Goal: Transaction & Acquisition: Purchase product/service

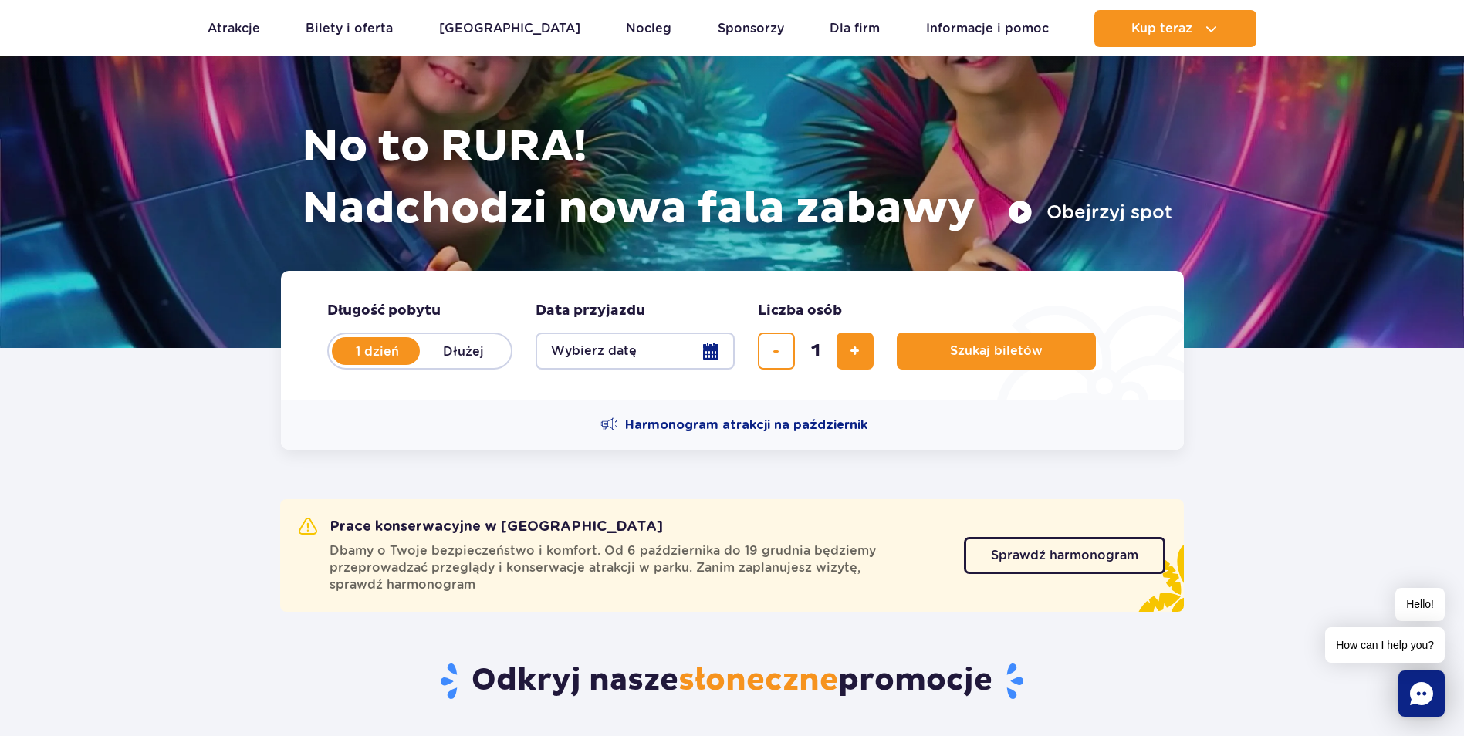
scroll to position [154, 0]
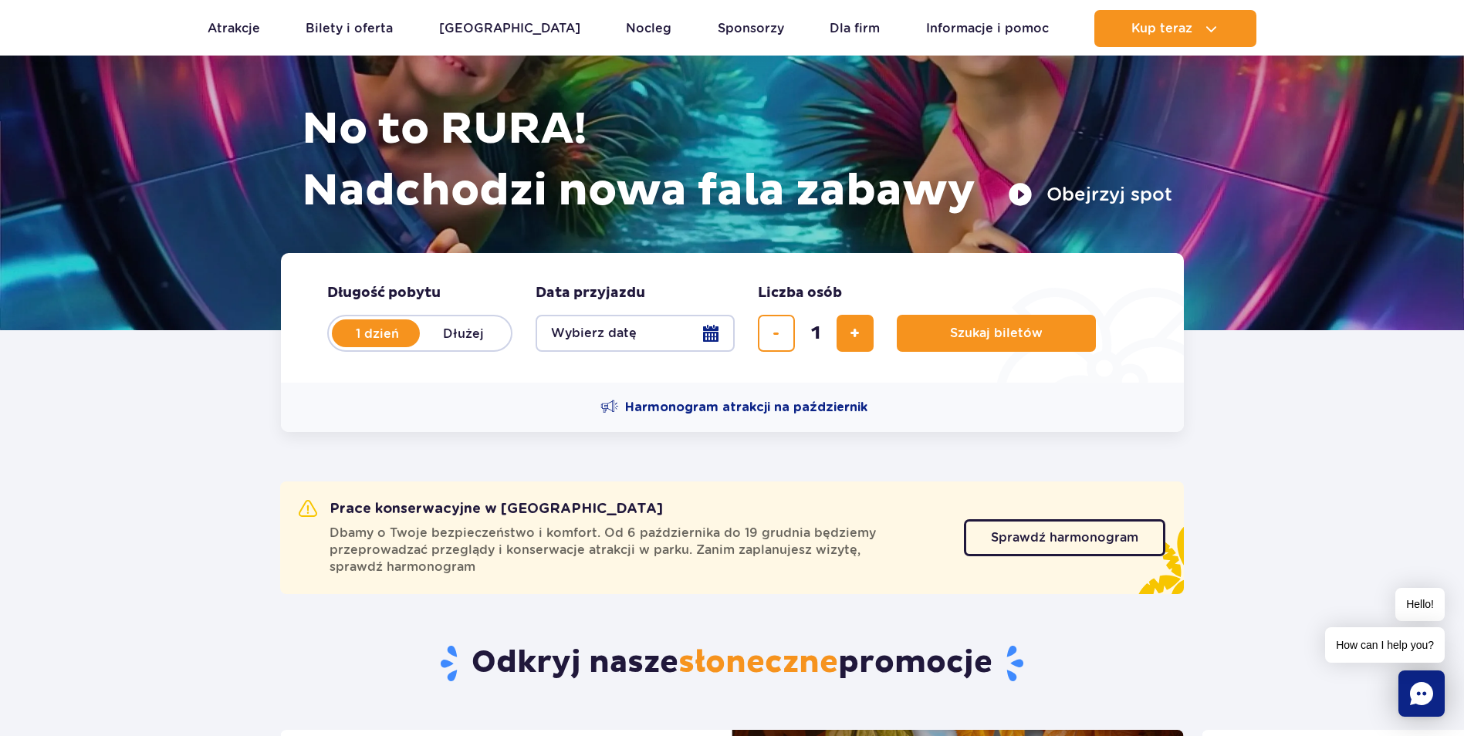
click at [723, 337] on button "Wybierz datę" at bounding box center [635, 333] width 199 height 37
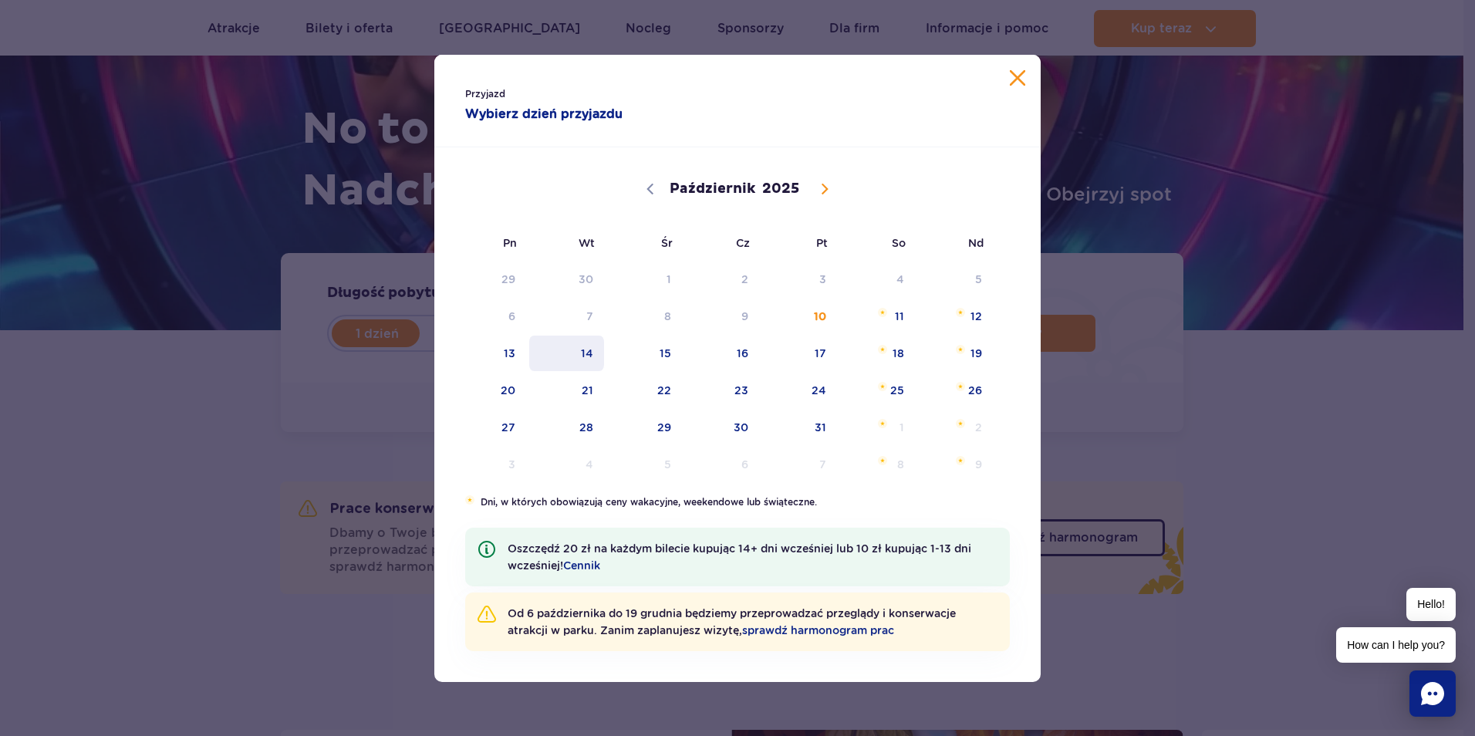
click at [575, 360] on span "14" at bounding box center [567, 353] width 78 height 35
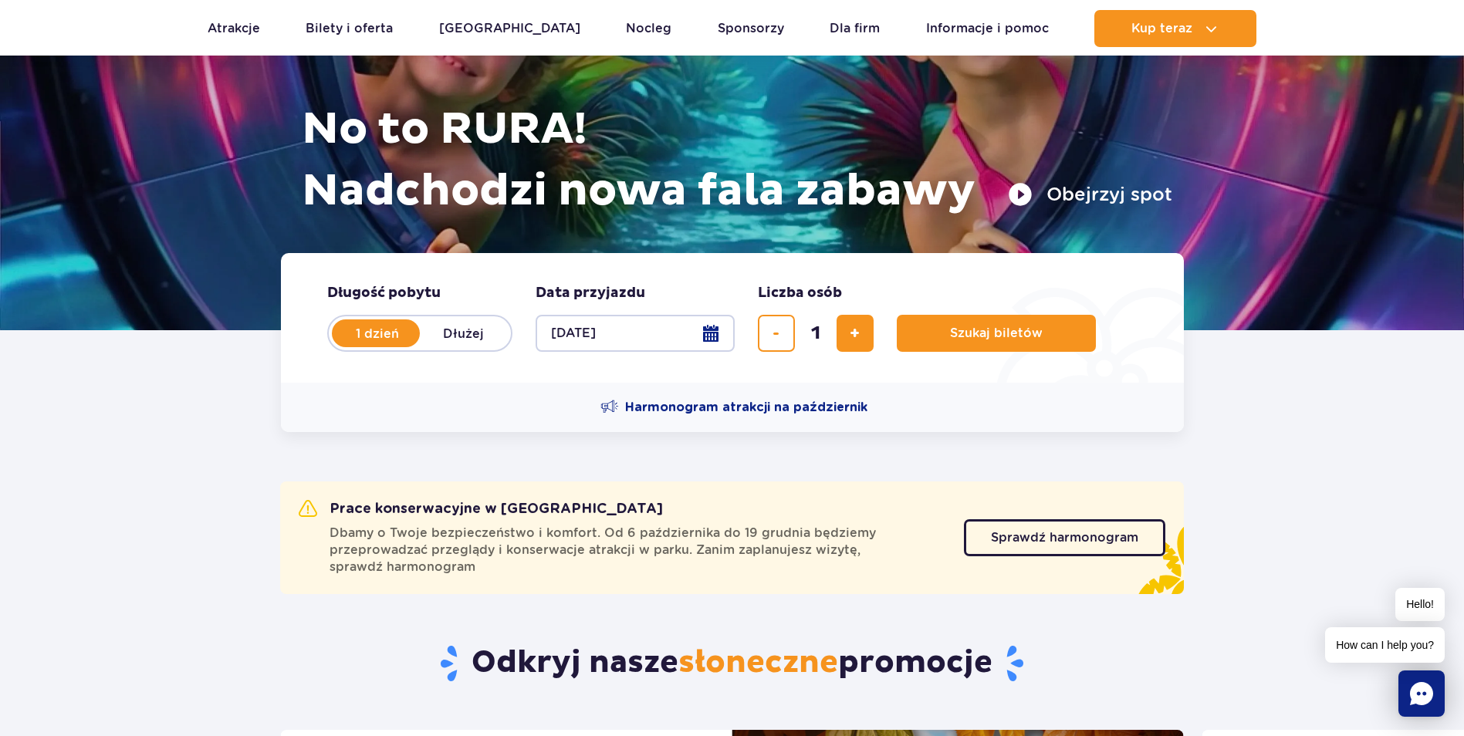
click at [830, 338] on input "1" at bounding box center [815, 333] width 37 height 37
click at [843, 339] on button "dodaj bilet" at bounding box center [854, 333] width 37 height 37
type input "4"
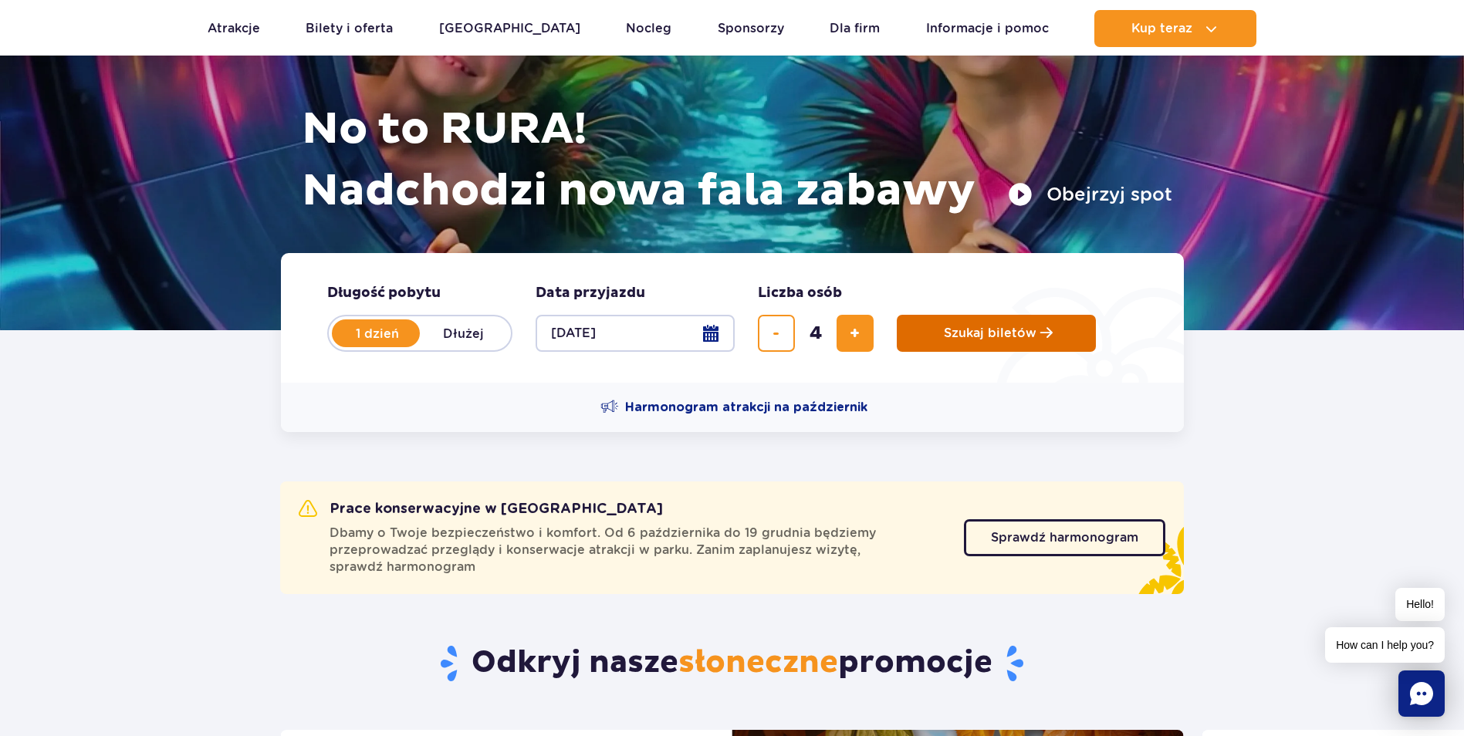
click at [1048, 338] on span "Planowanie wizyty w Park of Poland" at bounding box center [1046, 332] width 12 height 13
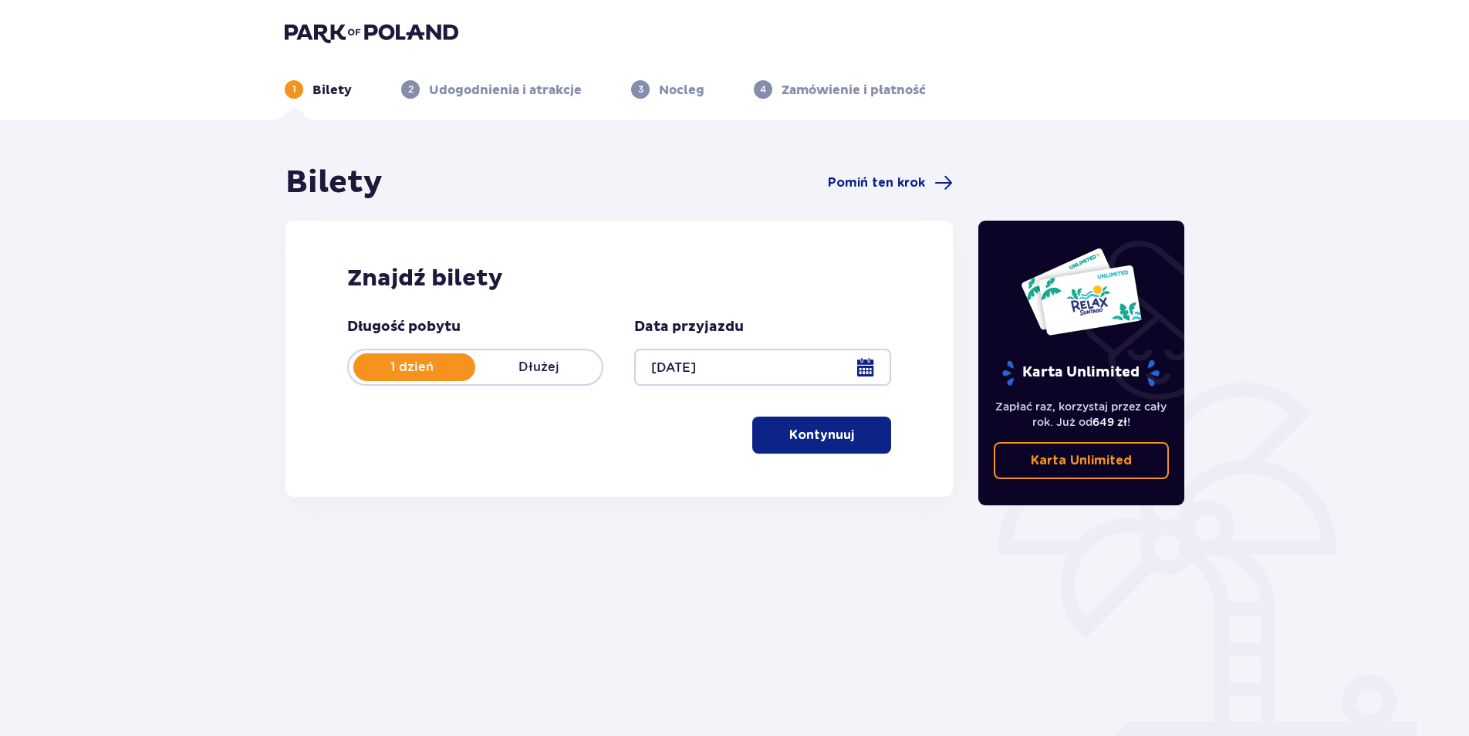
click at [811, 424] on button "Kontynuuj" at bounding box center [821, 435] width 139 height 37
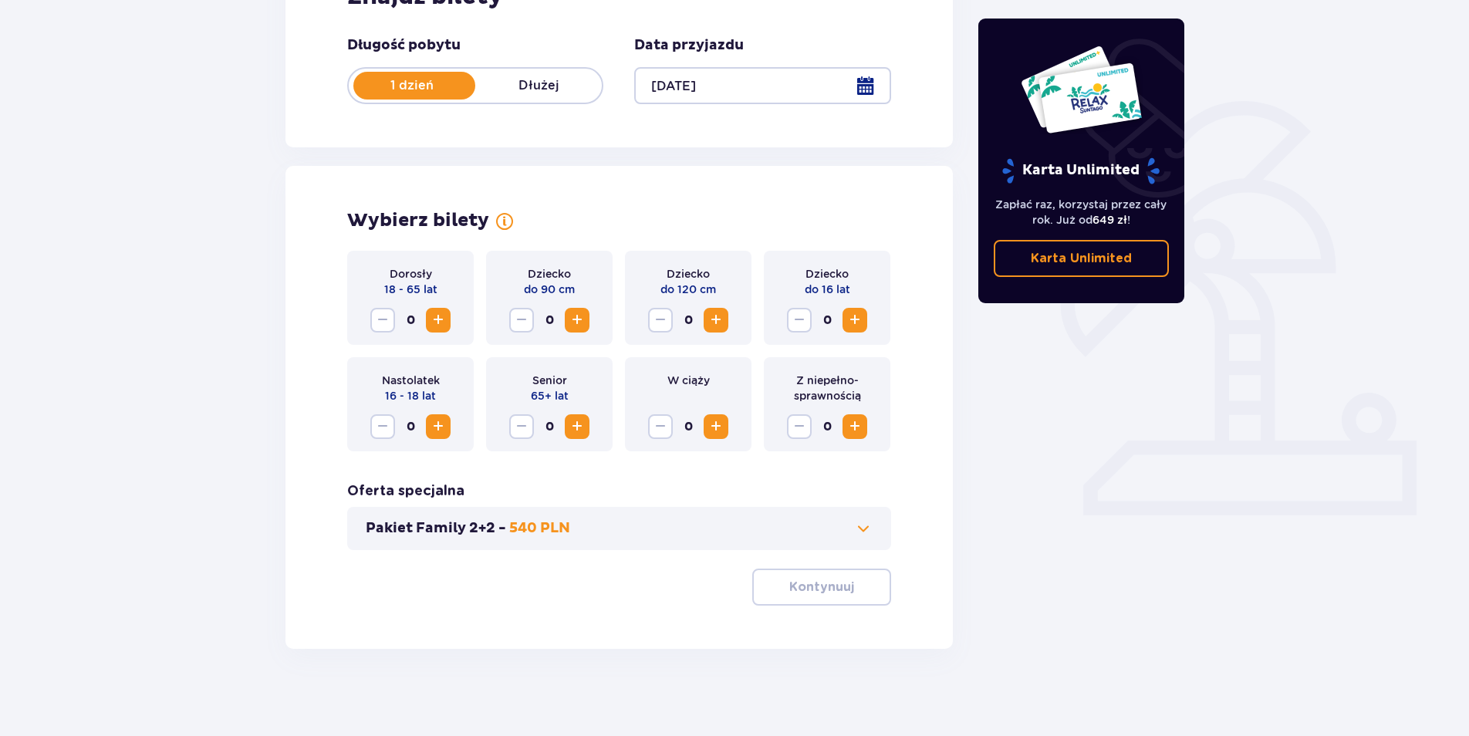
scroll to position [287, 0]
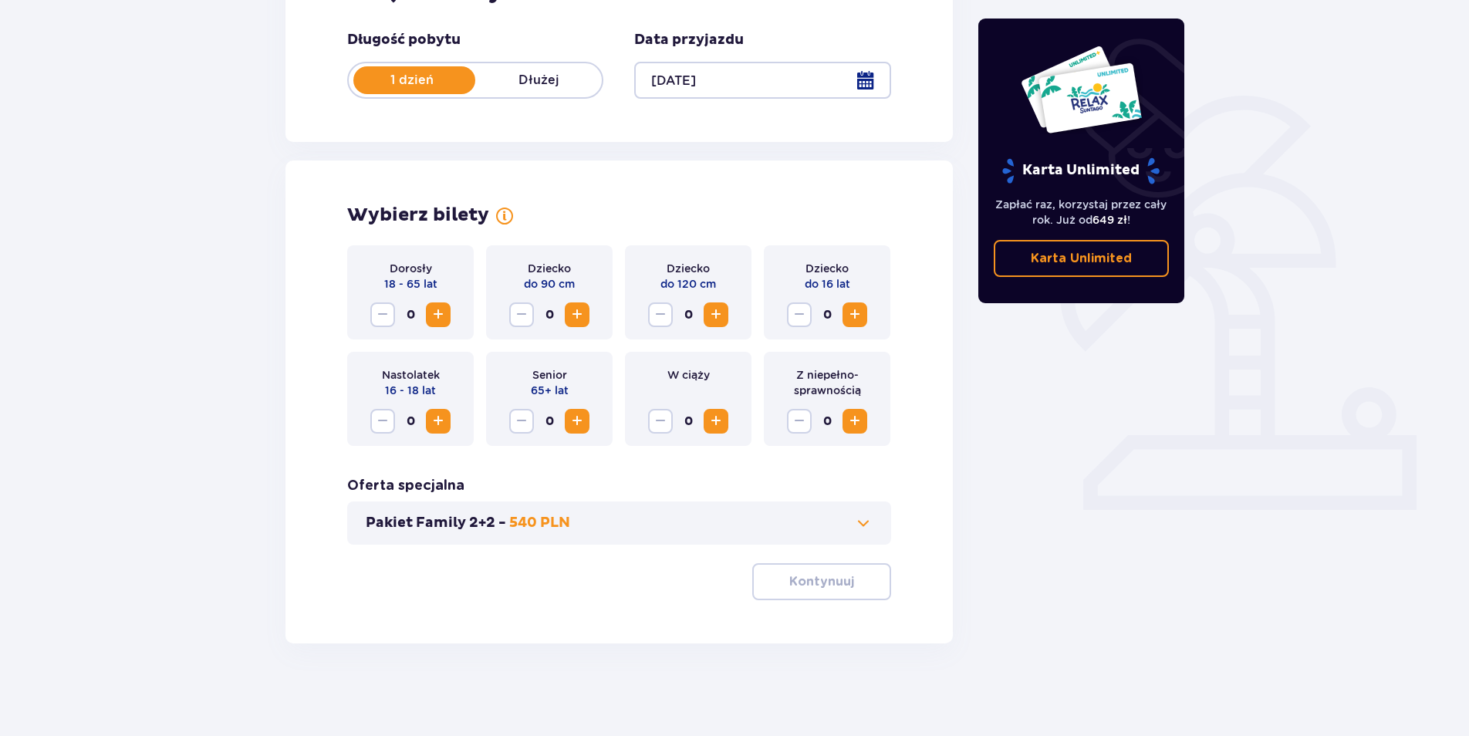
click at [443, 316] on span "Zwiększ" at bounding box center [438, 315] width 19 height 19
click at [718, 316] on span "Zwiększ" at bounding box center [716, 315] width 19 height 19
click at [859, 319] on span "Zwiększ" at bounding box center [855, 315] width 19 height 19
click at [792, 582] on p "Kontynuuj" at bounding box center [821, 581] width 65 height 17
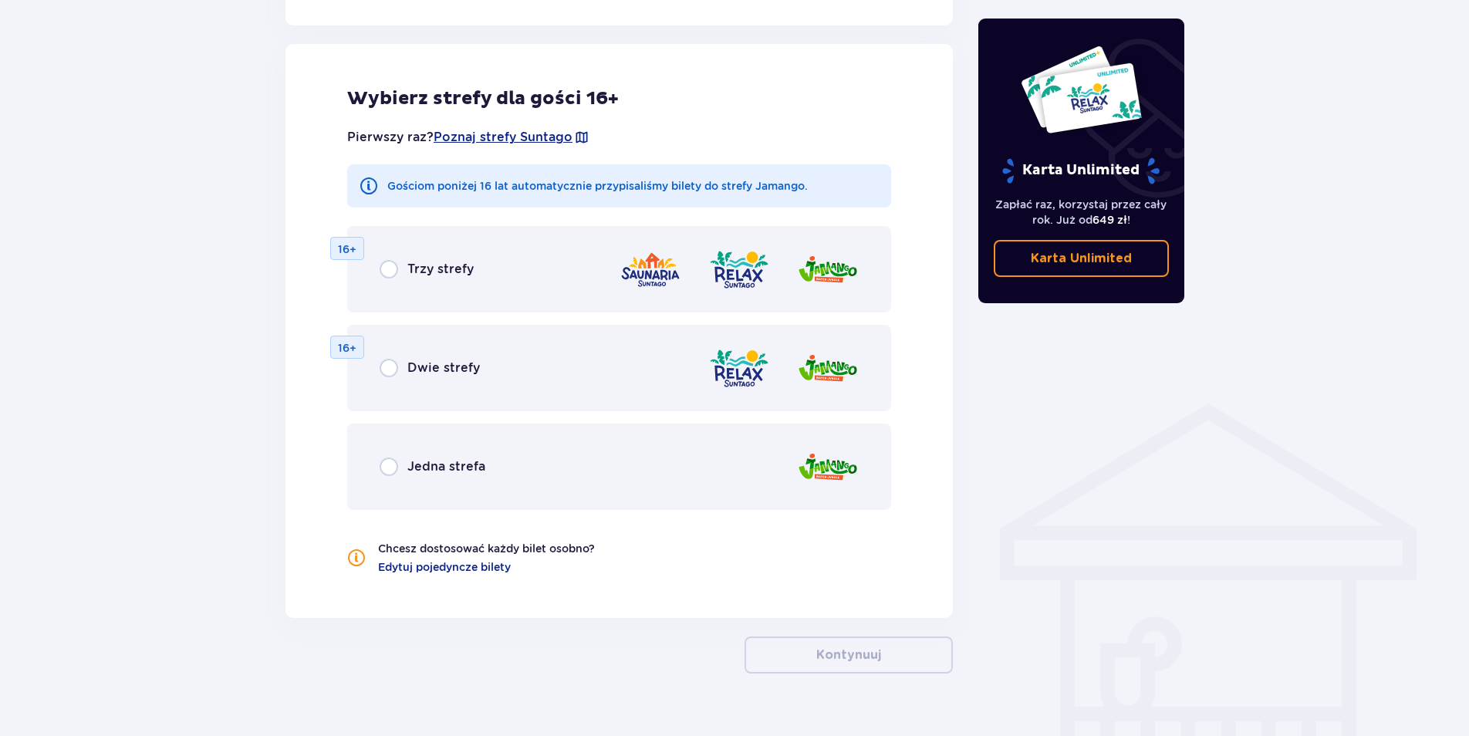
scroll to position [857, 0]
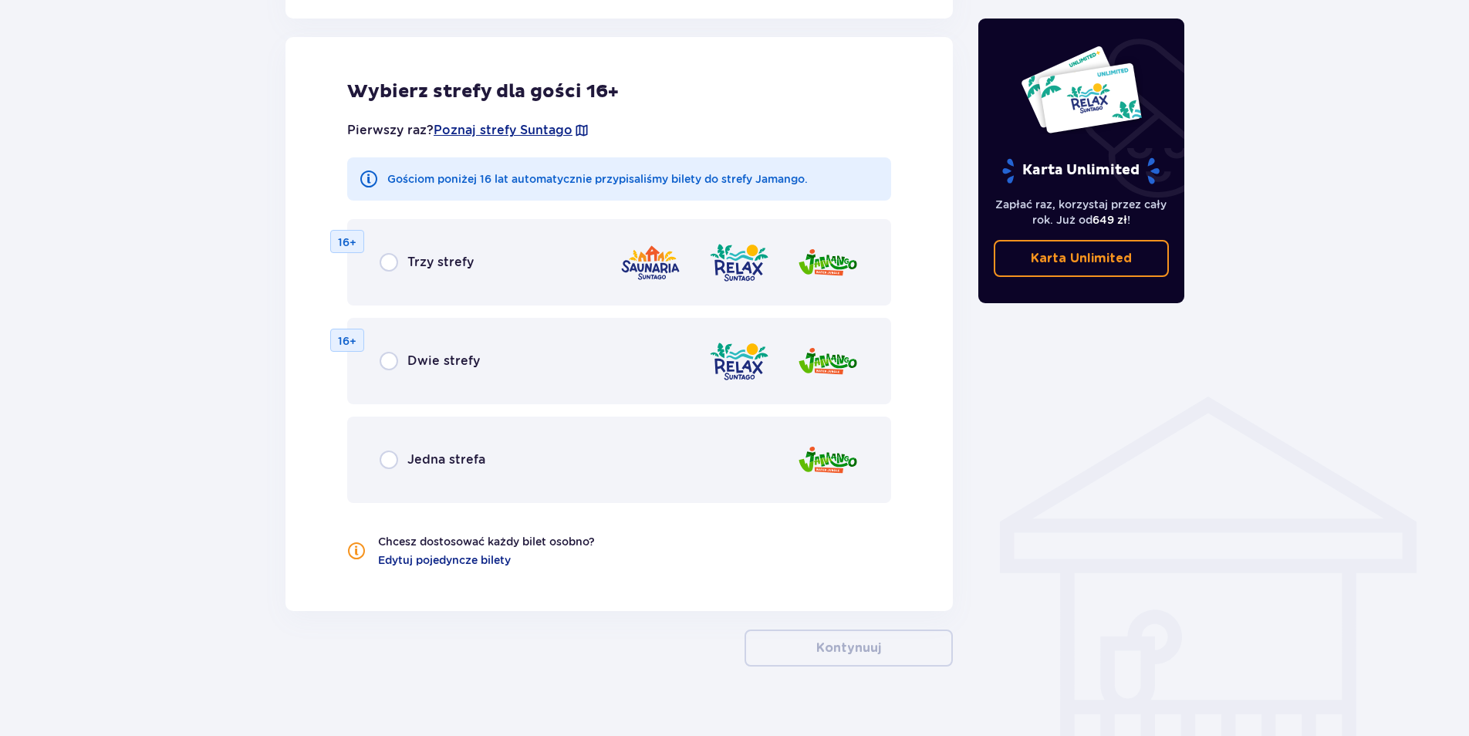
click at [647, 458] on div "Jedna strefa" at bounding box center [619, 460] width 544 height 86
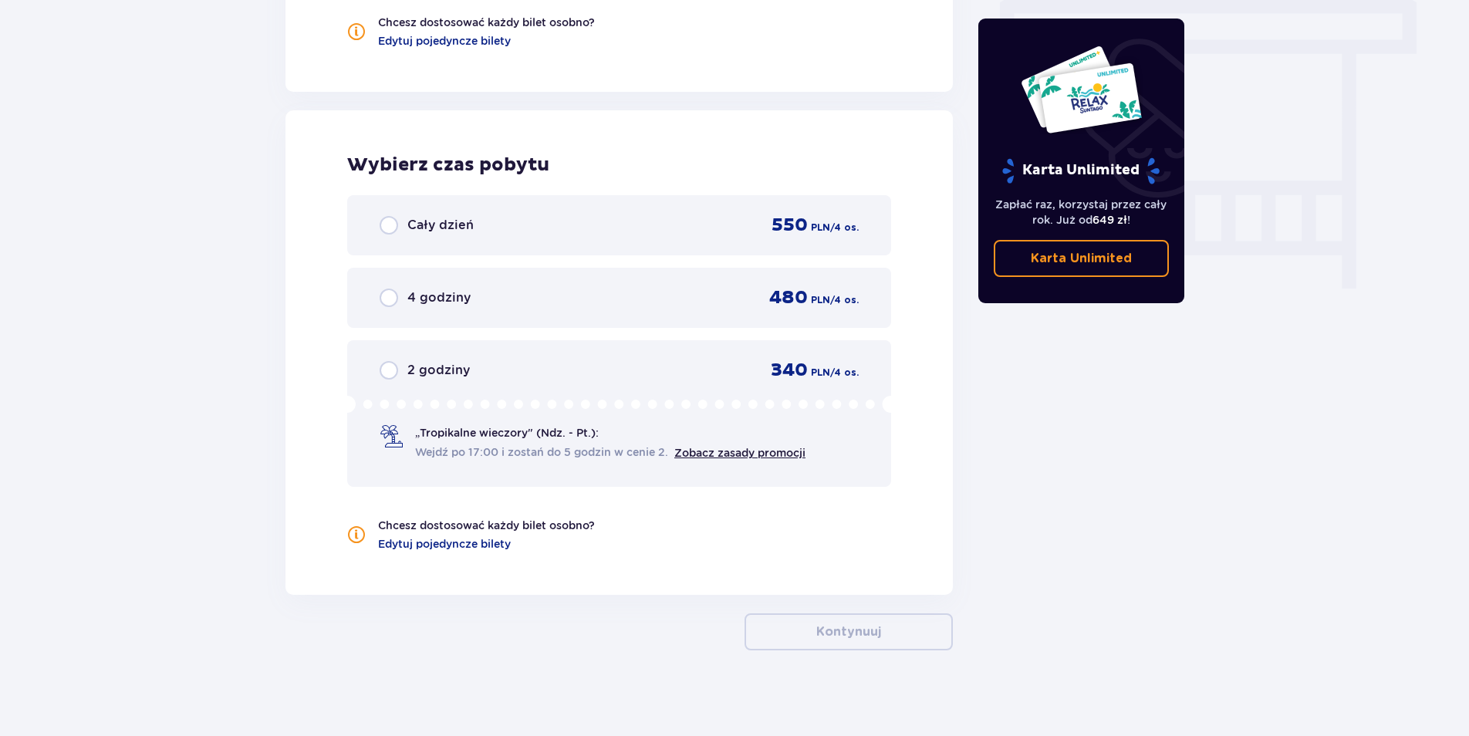
scroll to position [1383, 0]
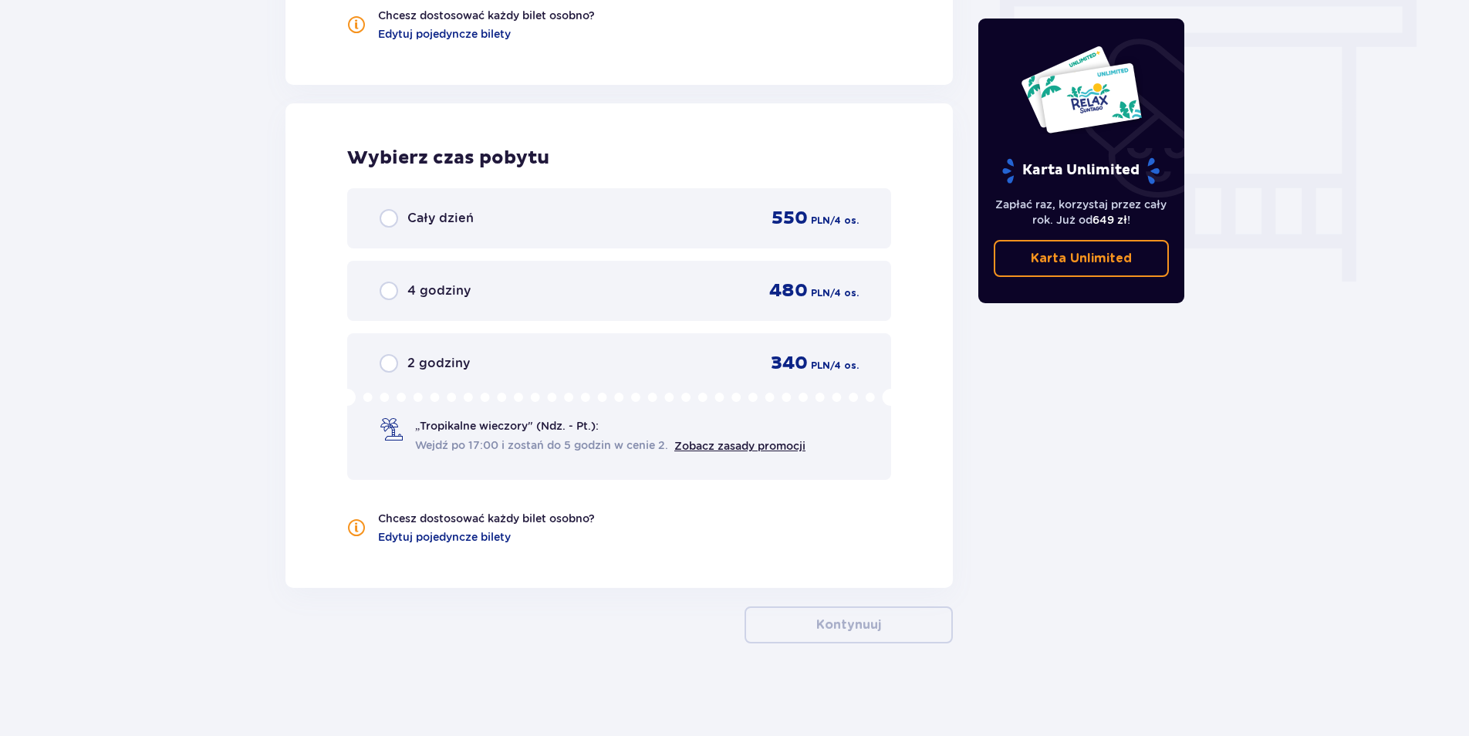
click at [626, 226] on div "Cały dzień 550 PLN / 4 os." at bounding box center [619, 218] width 479 height 23
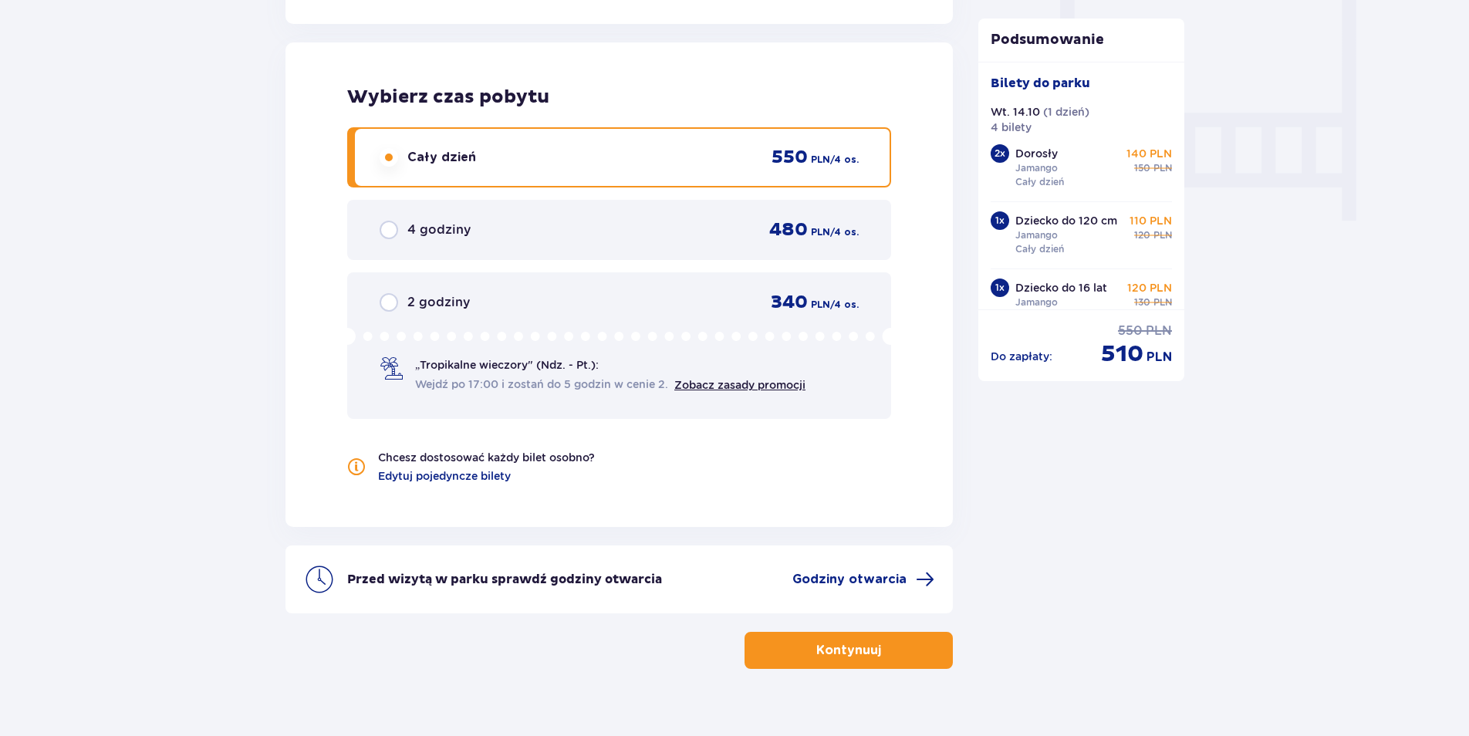
scroll to position [1469, 0]
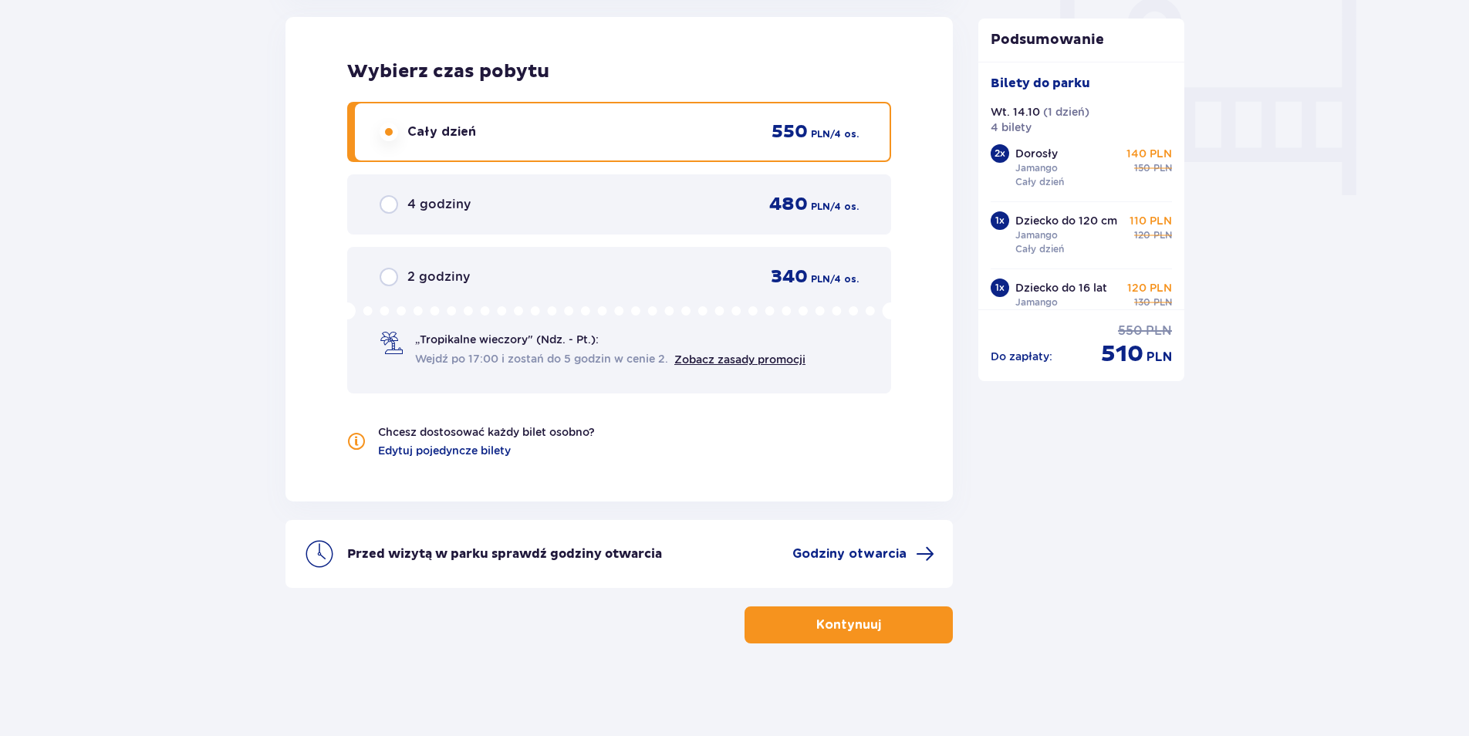
click at [894, 635] on button "Kontynuuj" at bounding box center [849, 625] width 208 height 37
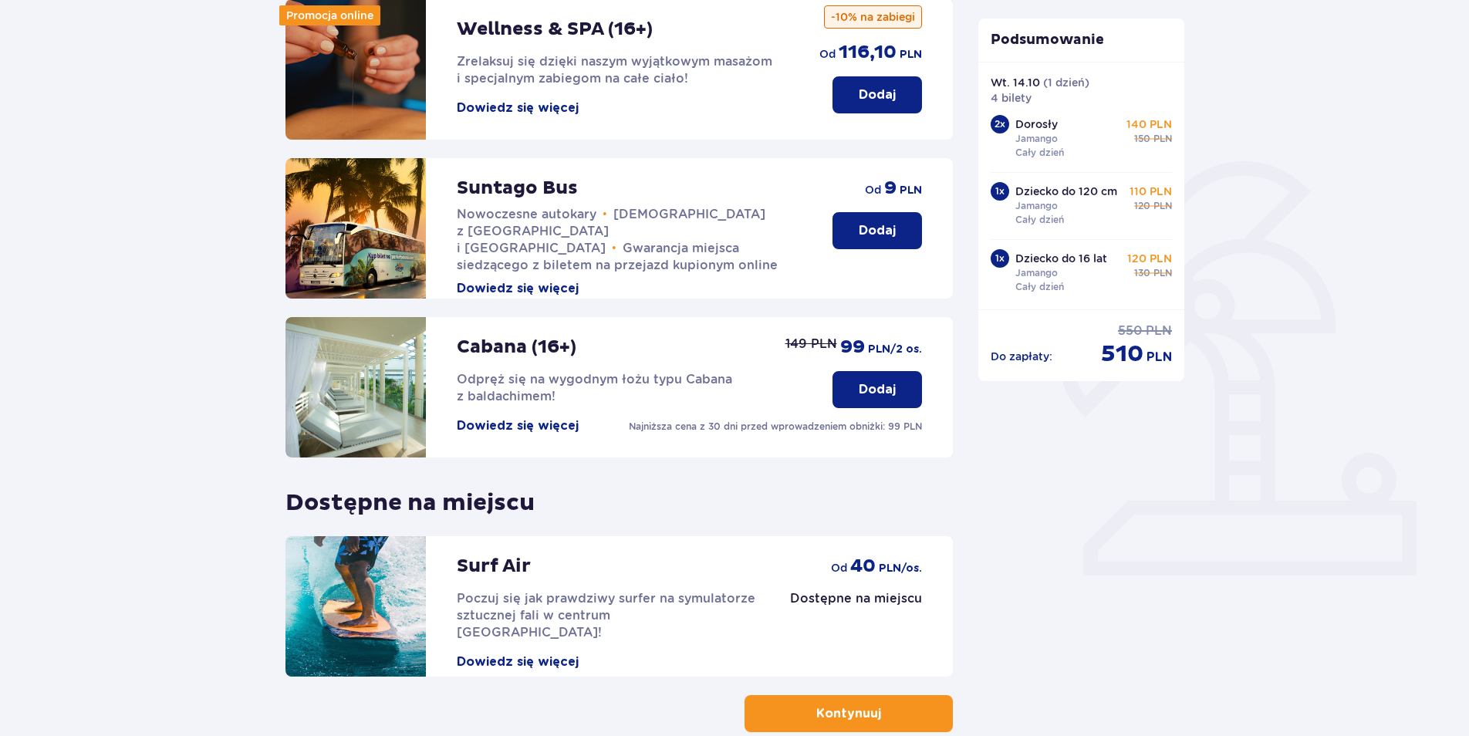
scroll to position [231, 0]
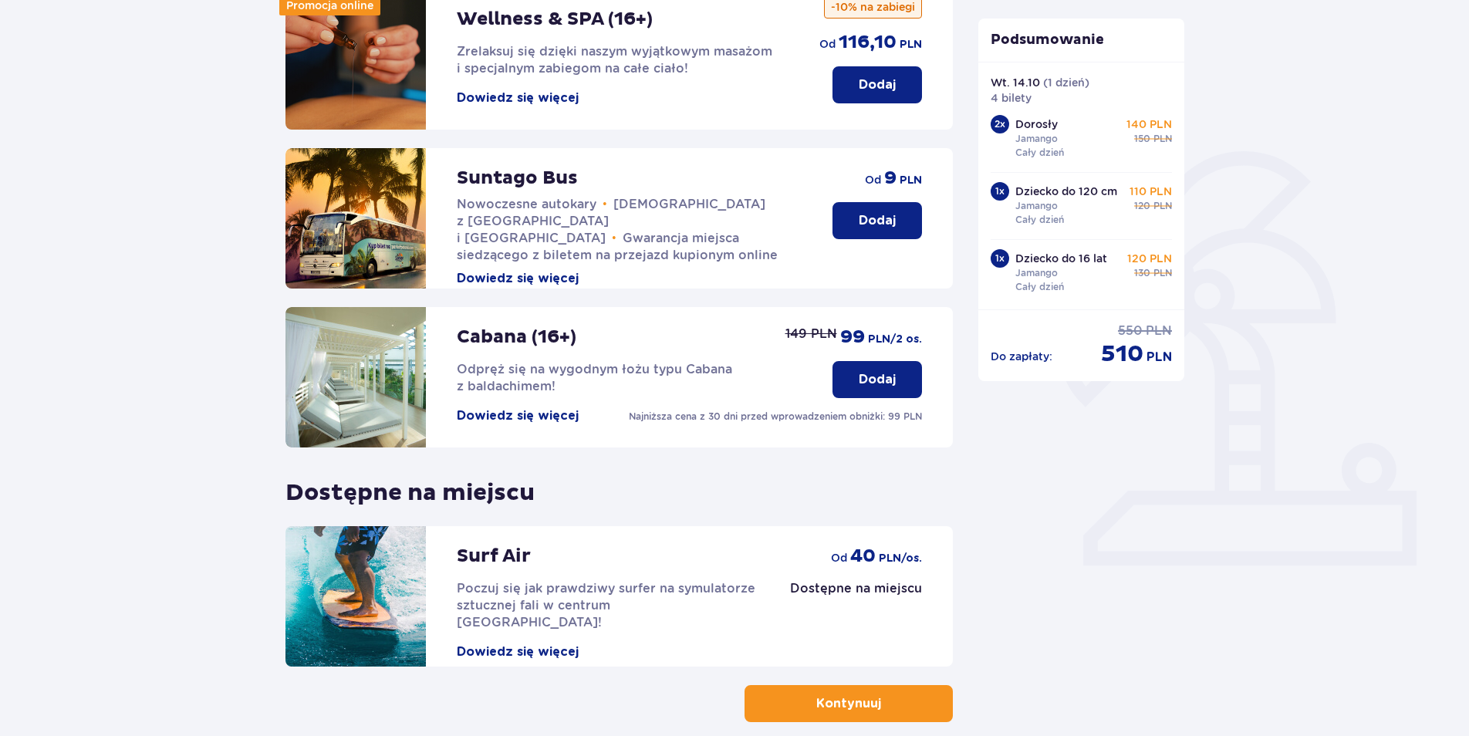
click at [830, 705] on p "Kontynuuj" at bounding box center [848, 703] width 65 height 17
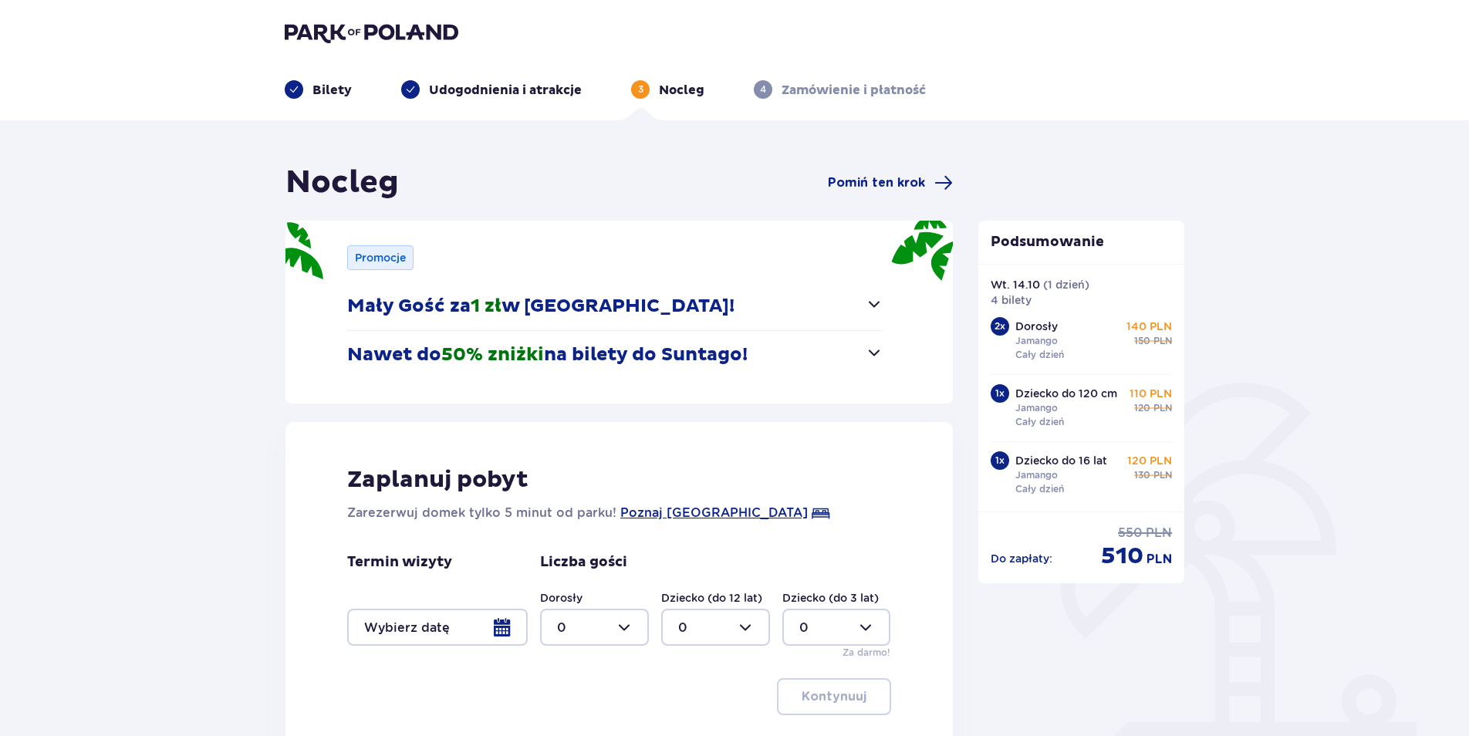
click at [643, 318] on p "Mały Gość za 1 zł w Suntago Village!" at bounding box center [540, 306] width 387 height 23
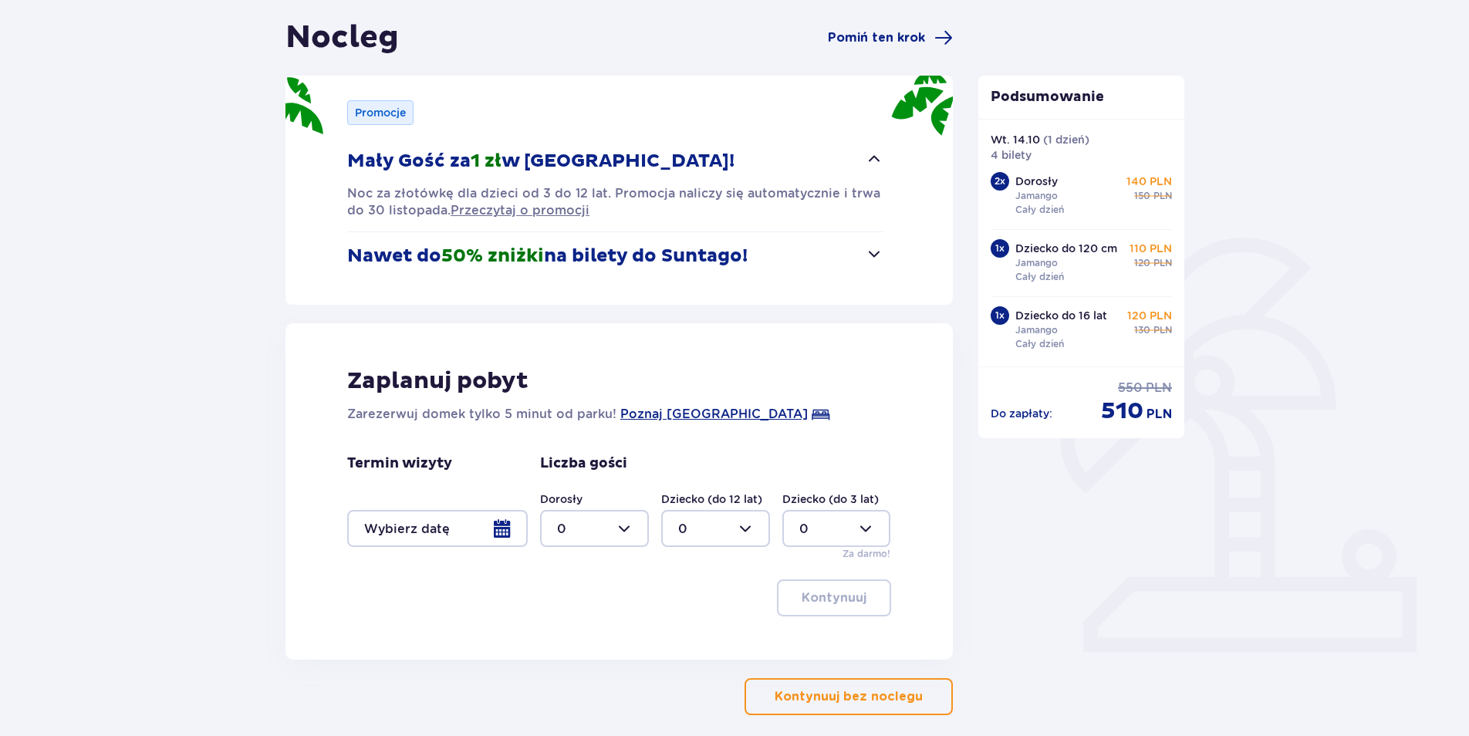
scroll to position [154, 0]
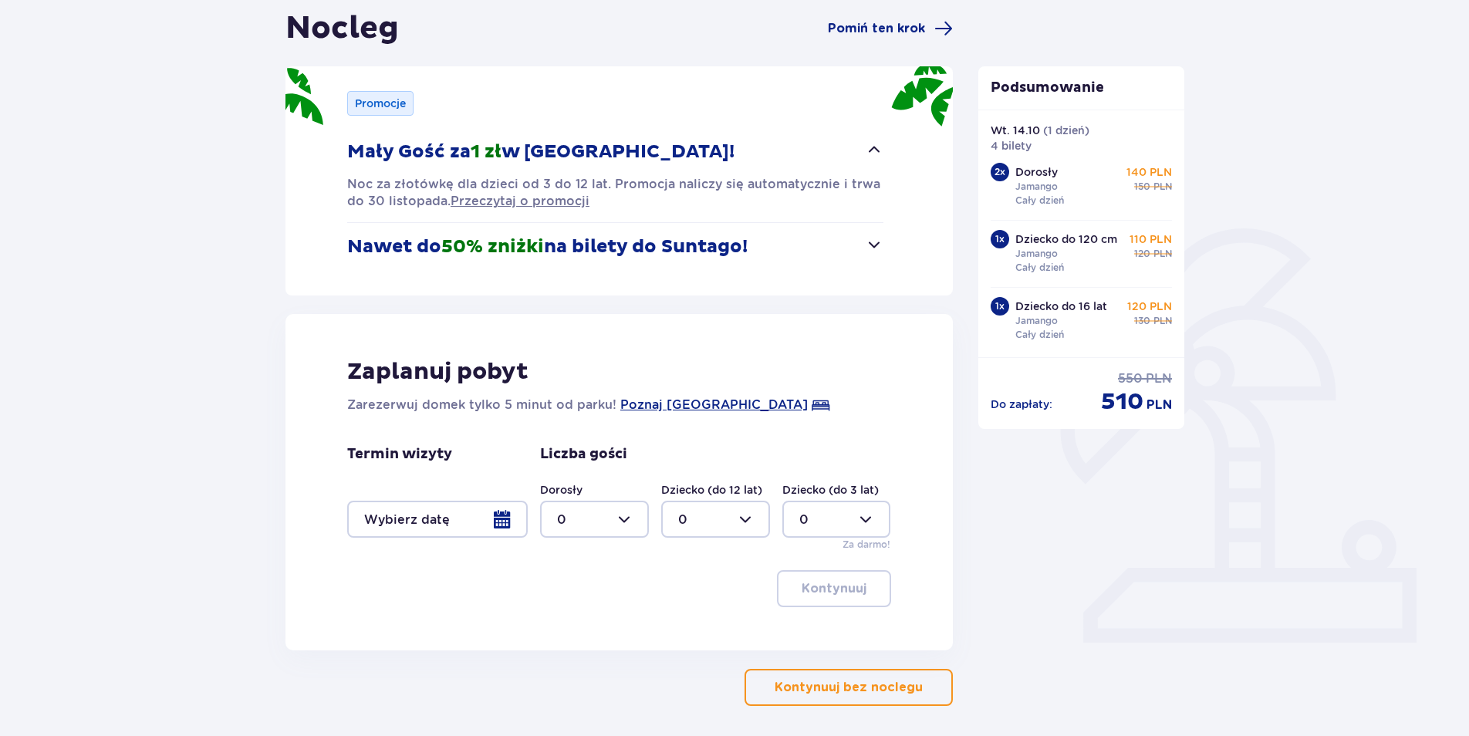
click at [514, 244] on span "50% zniżki" at bounding box center [492, 246] width 103 height 23
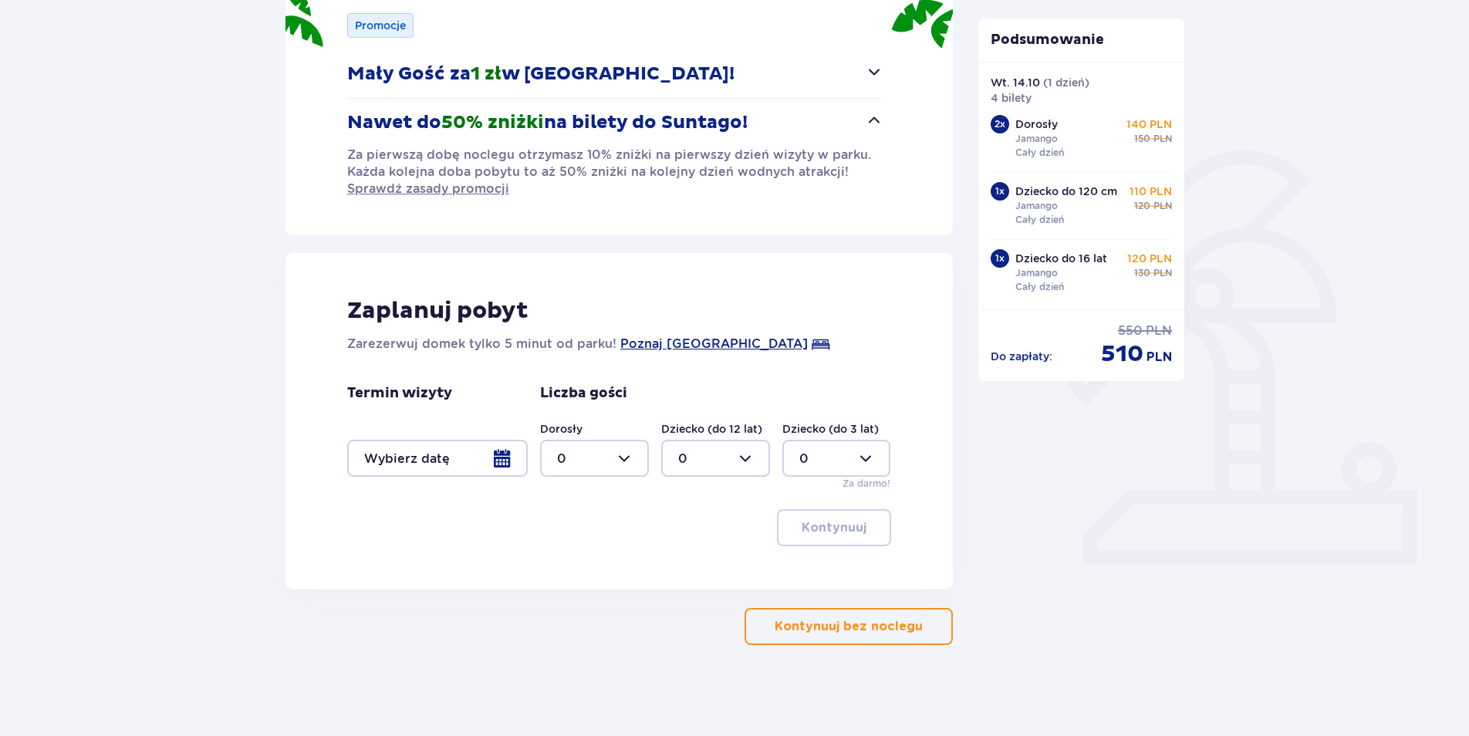
scroll to position [234, 0]
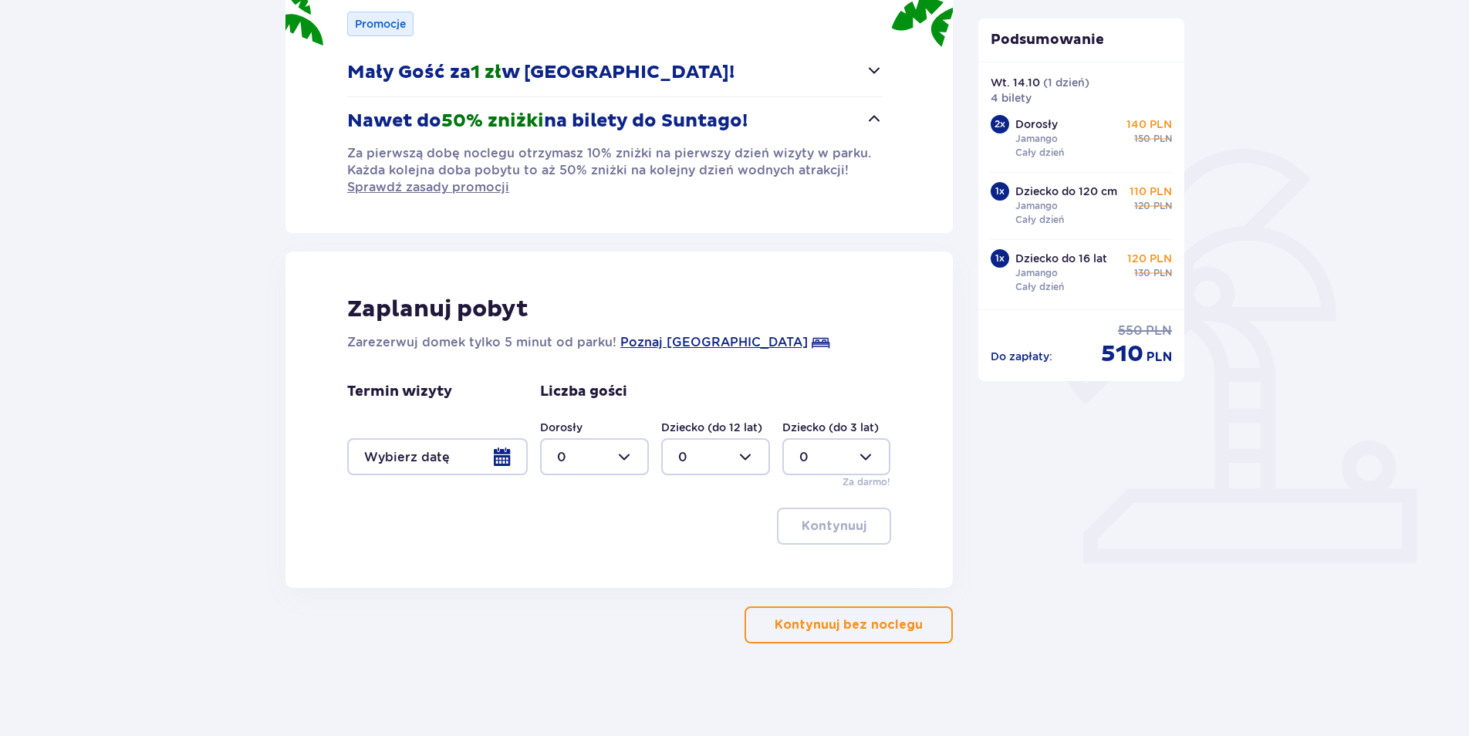
click at [839, 627] on p "Kontynuuj bez noclegu" at bounding box center [849, 625] width 148 height 17
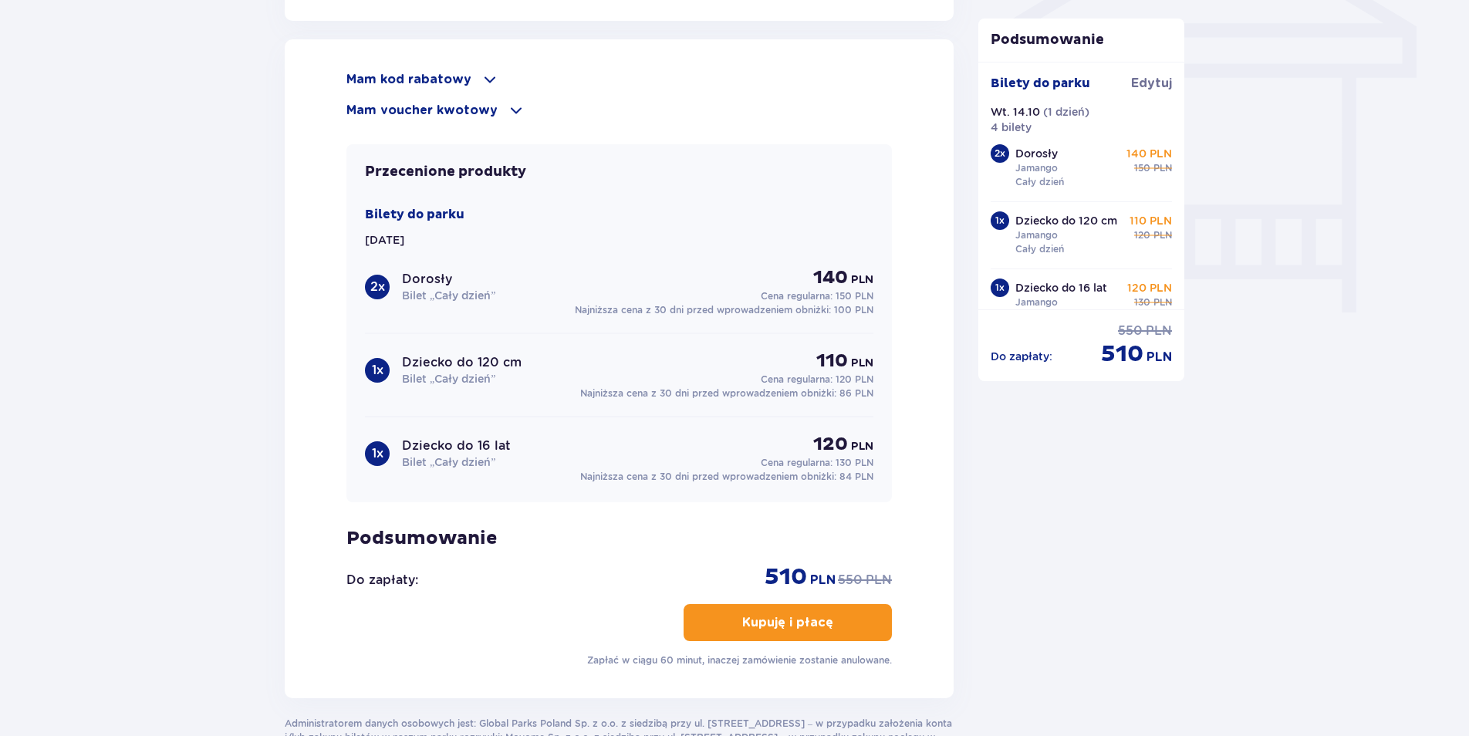
scroll to position [1389, 0]
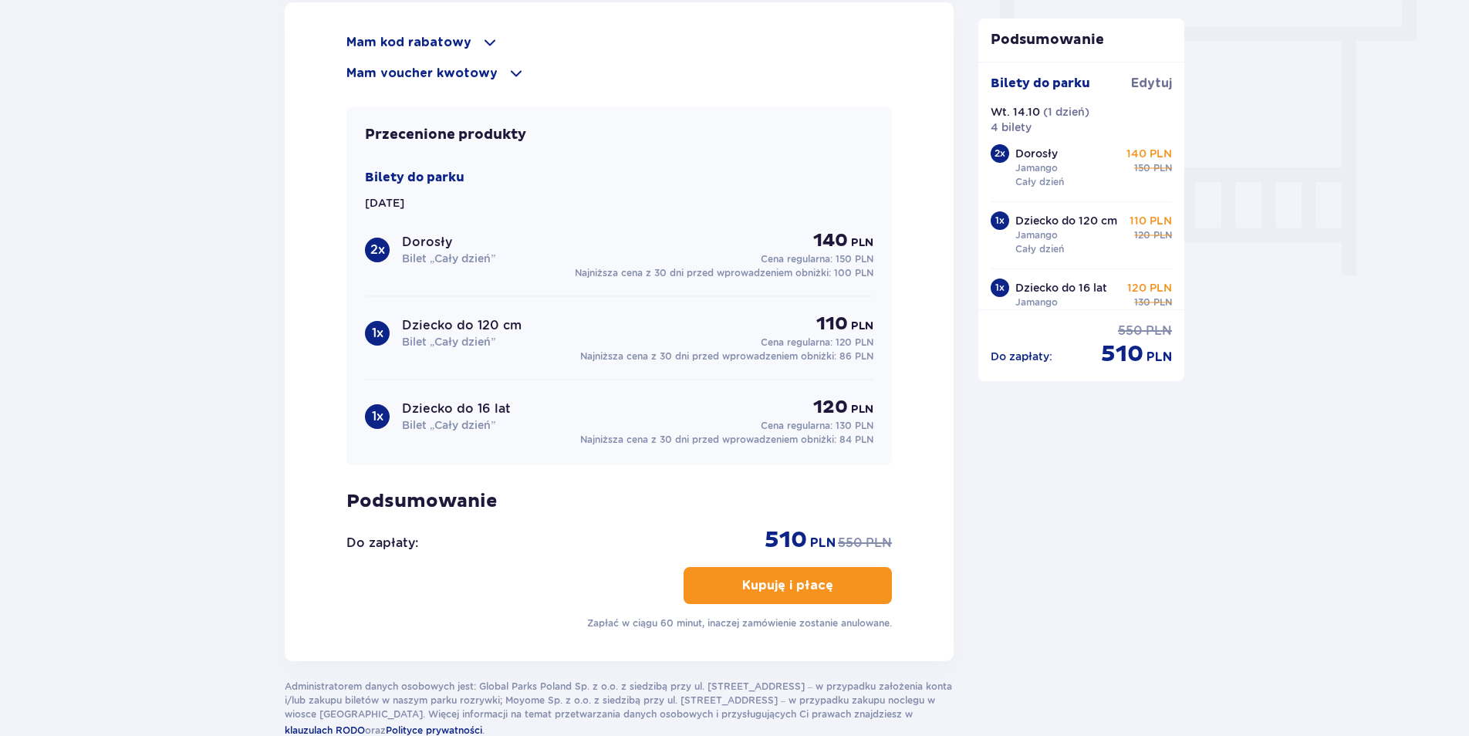
click at [454, 39] on p "Mam kod rabatowy" at bounding box center [408, 42] width 125 height 17
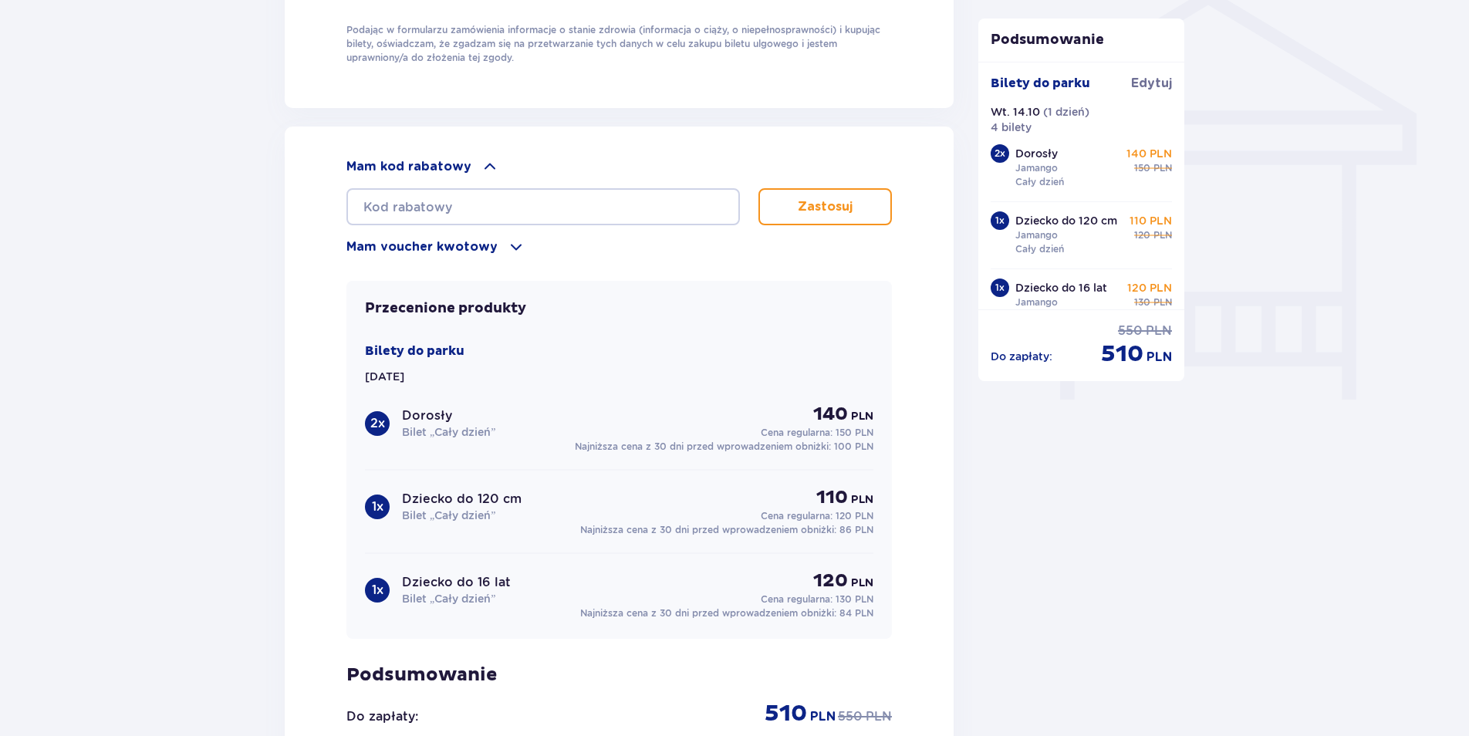
scroll to position [1235, 0]
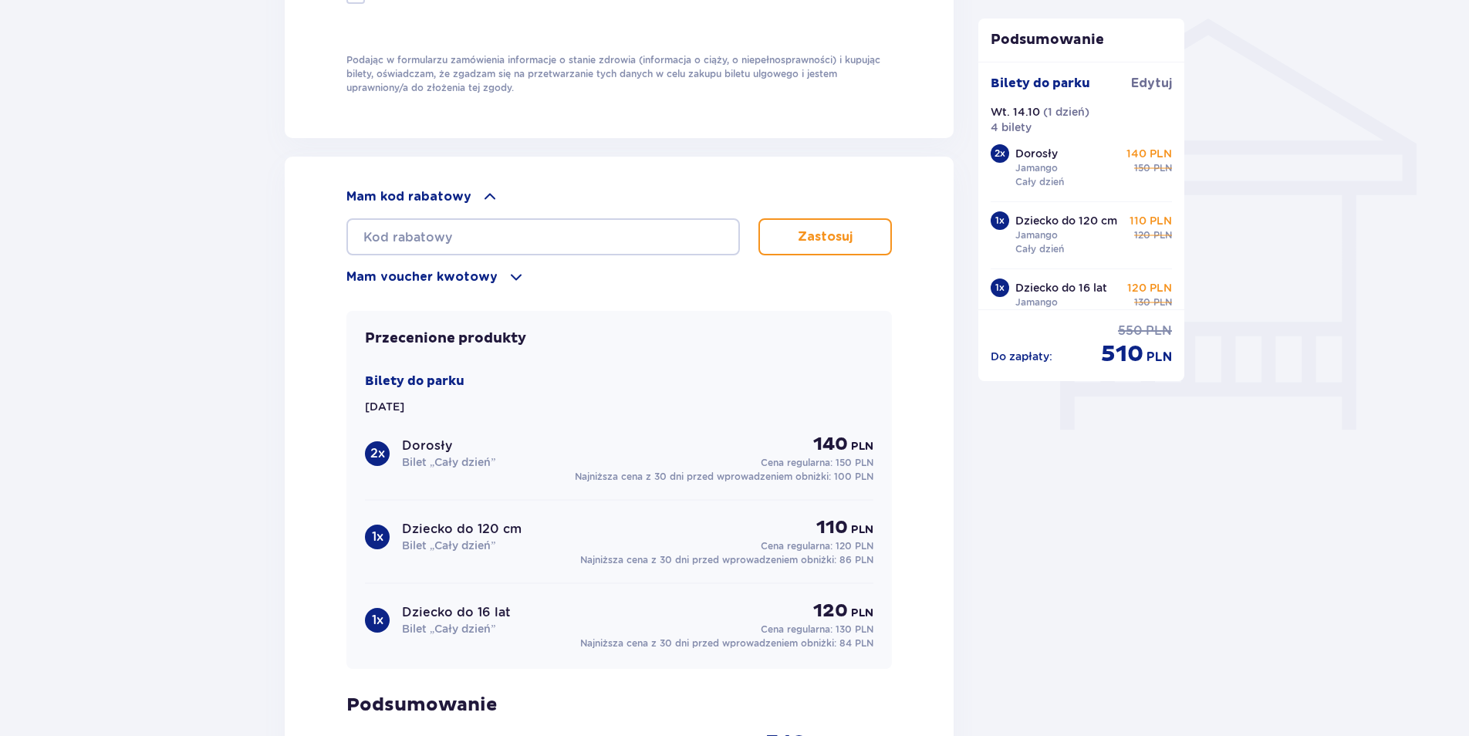
click at [409, 273] on p "Mam voucher kwotowy" at bounding box center [421, 277] width 151 height 17
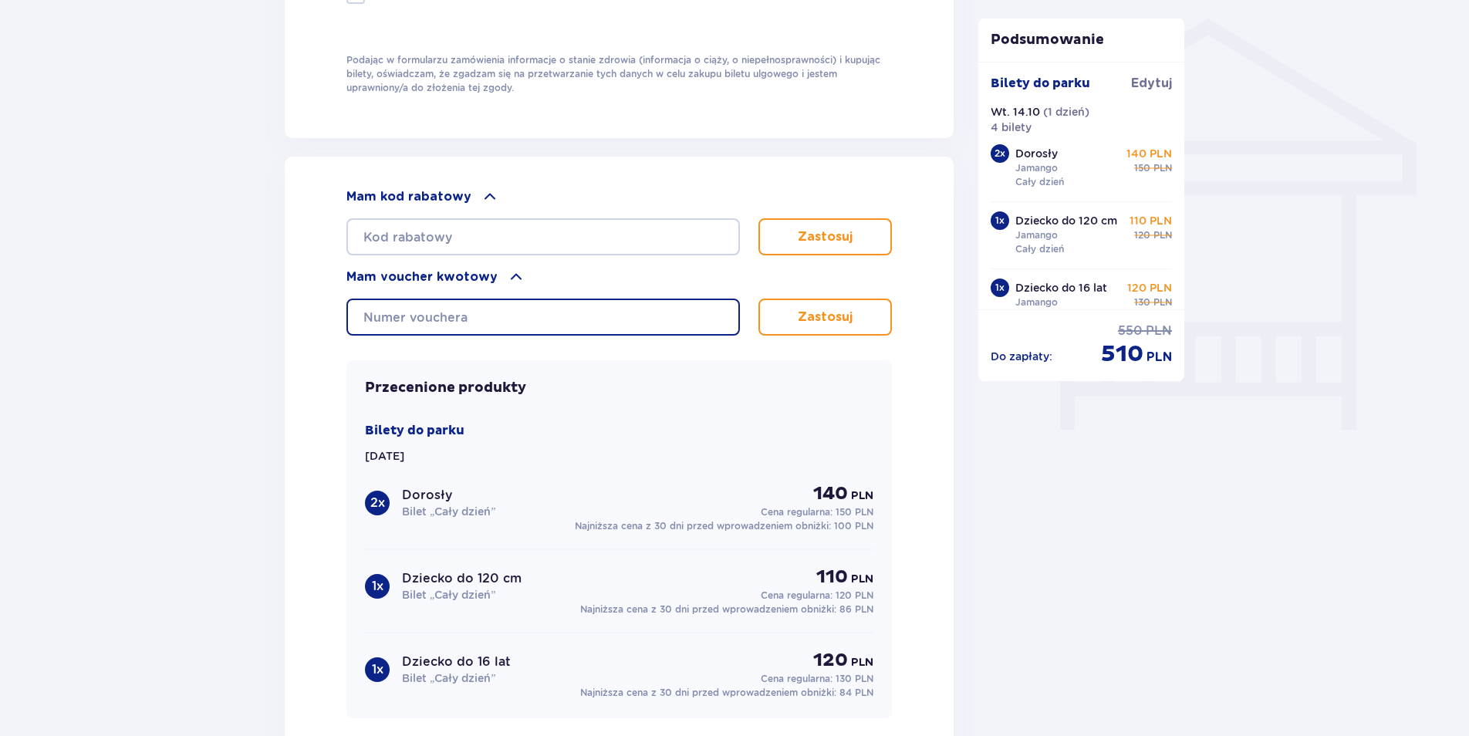
click at [405, 318] on input "text" at bounding box center [543, 317] width 394 height 37
paste input "0610002115894563"
type input "0610002115894563"
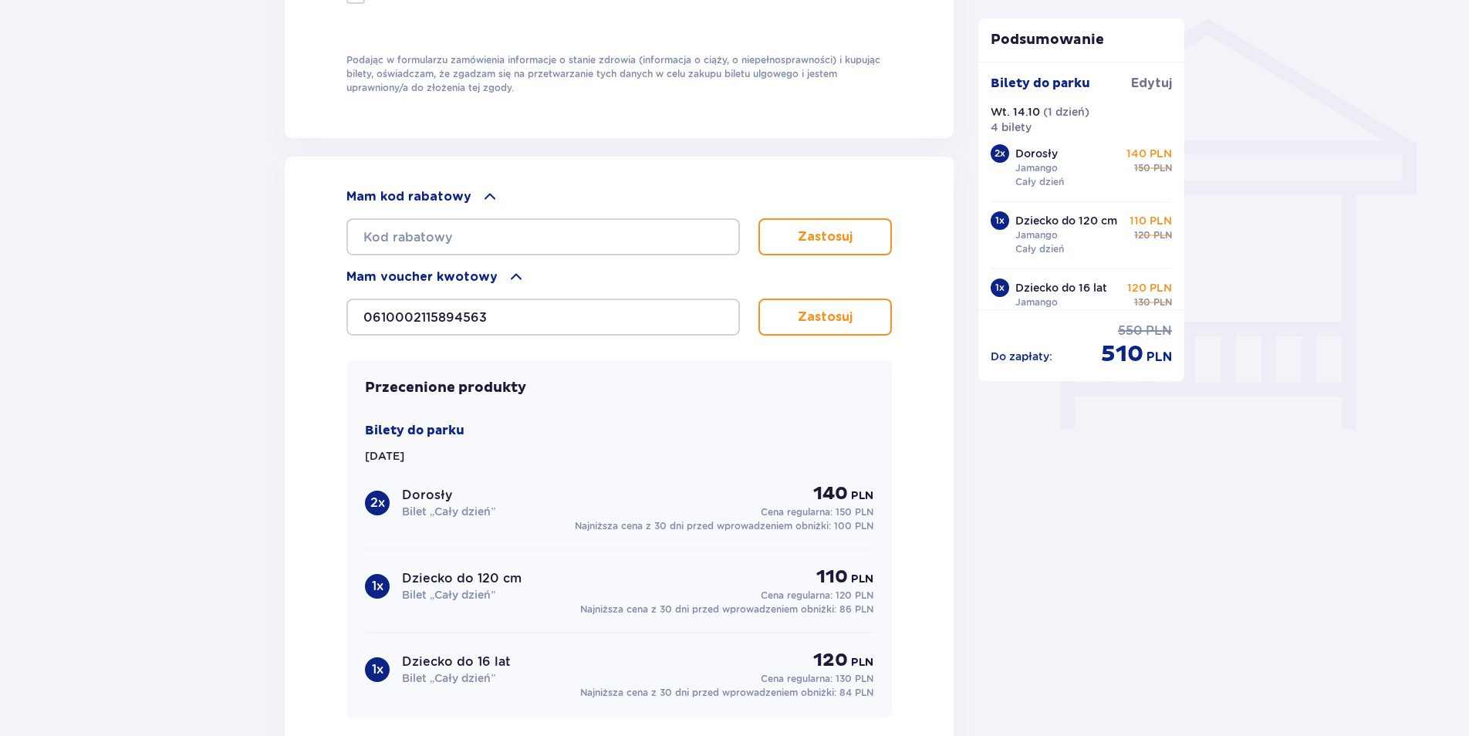
click at [812, 323] on button "Zastosuj" at bounding box center [825, 317] width 133 height 37
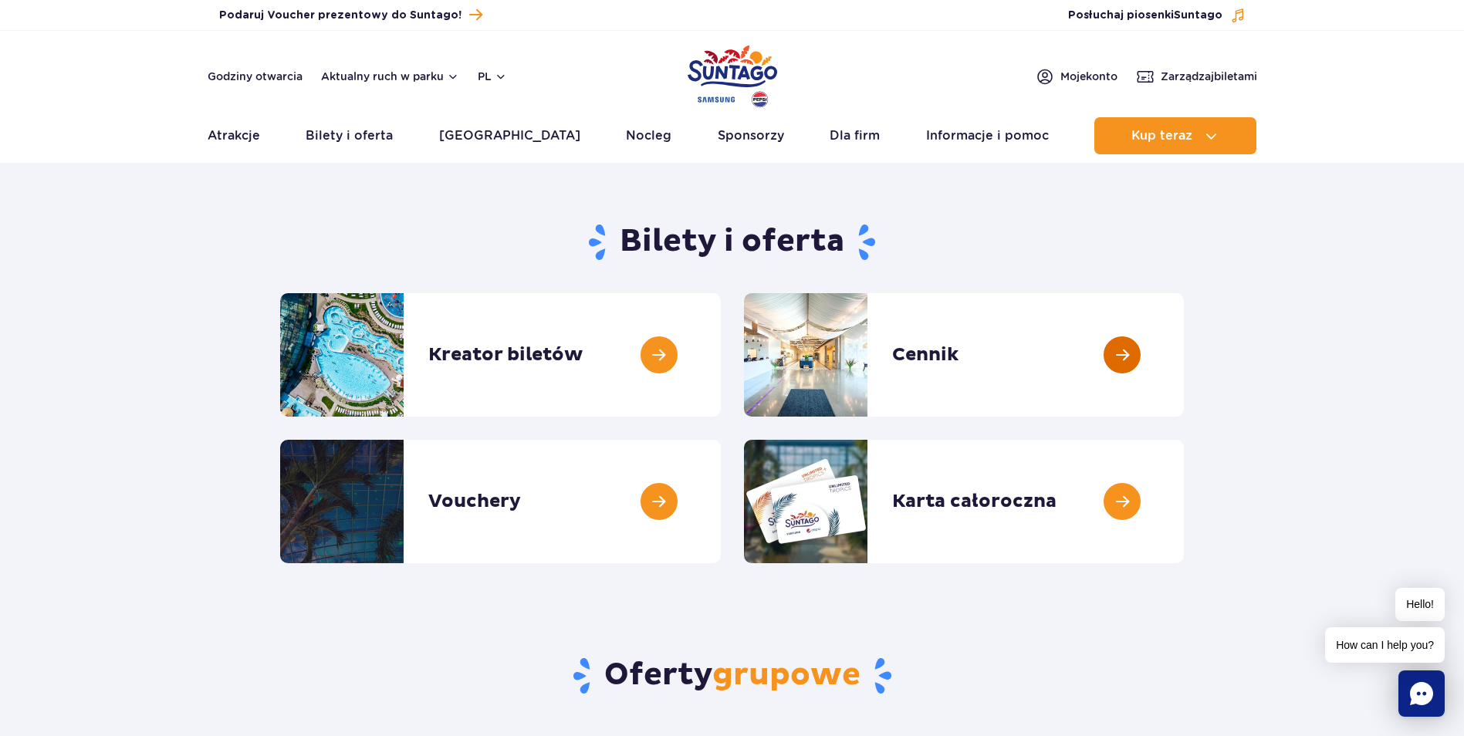
click at [1184, 345] on link at bounding box center [1184, 354] width 0 height 123
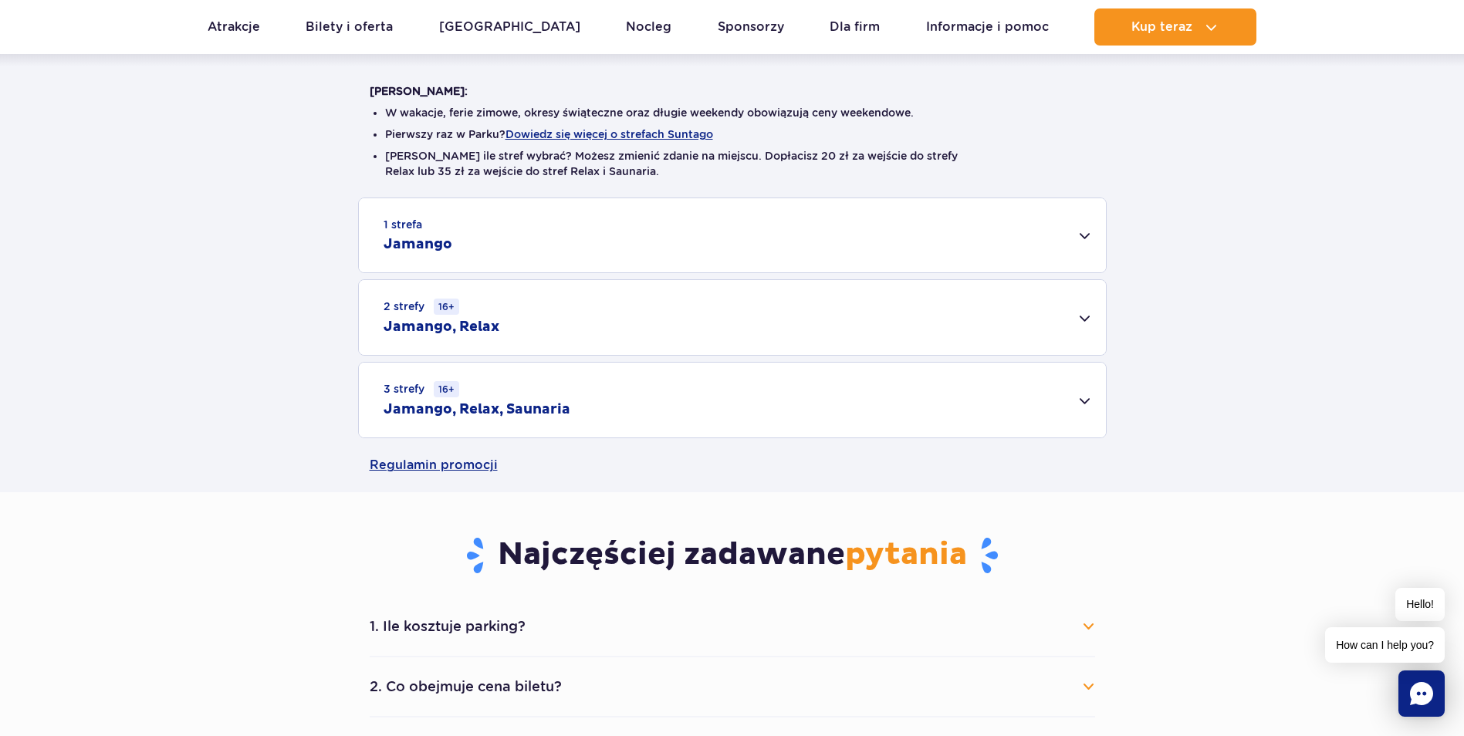
scroll to position [386, 0]
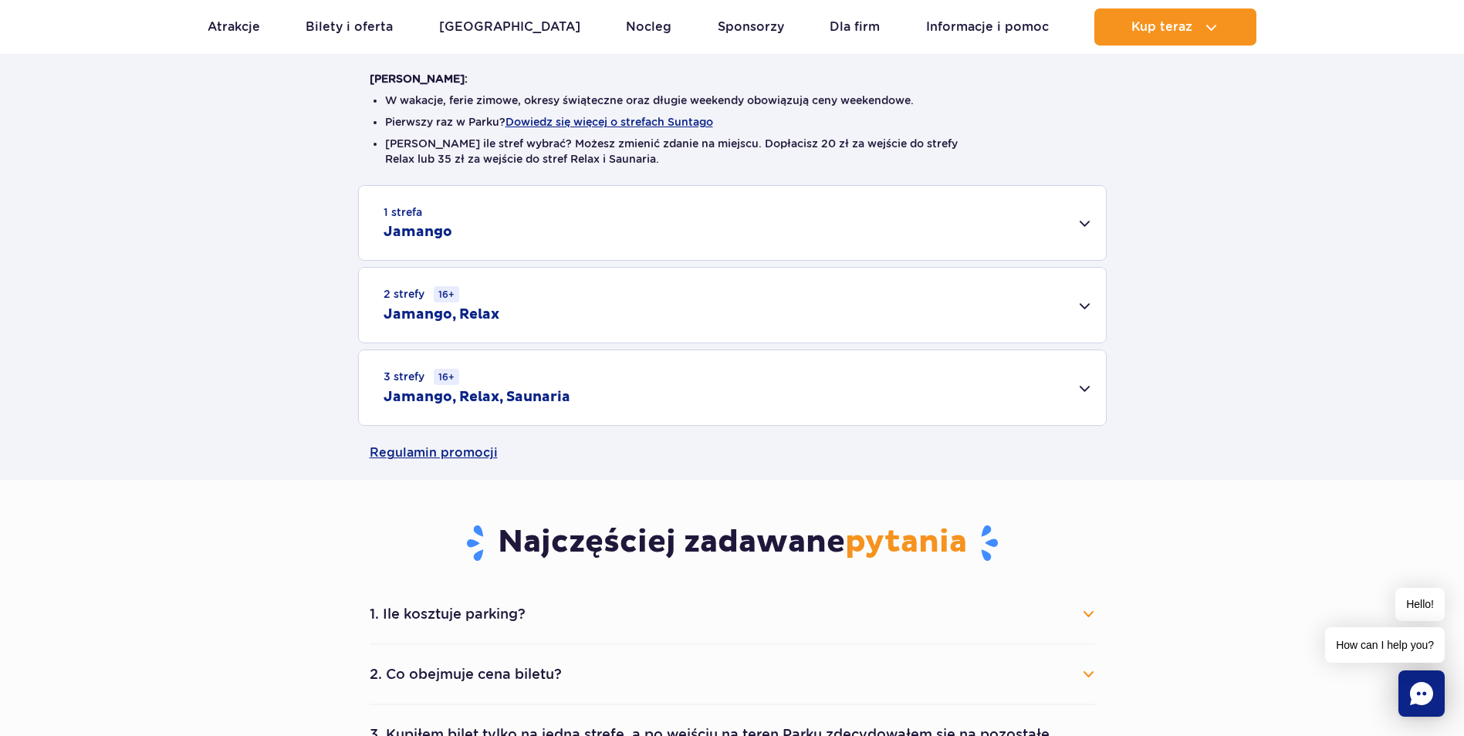
click at [502, 219] on div "1 strefa Jamango" at bounding box center [732, 223] width 747 height 74
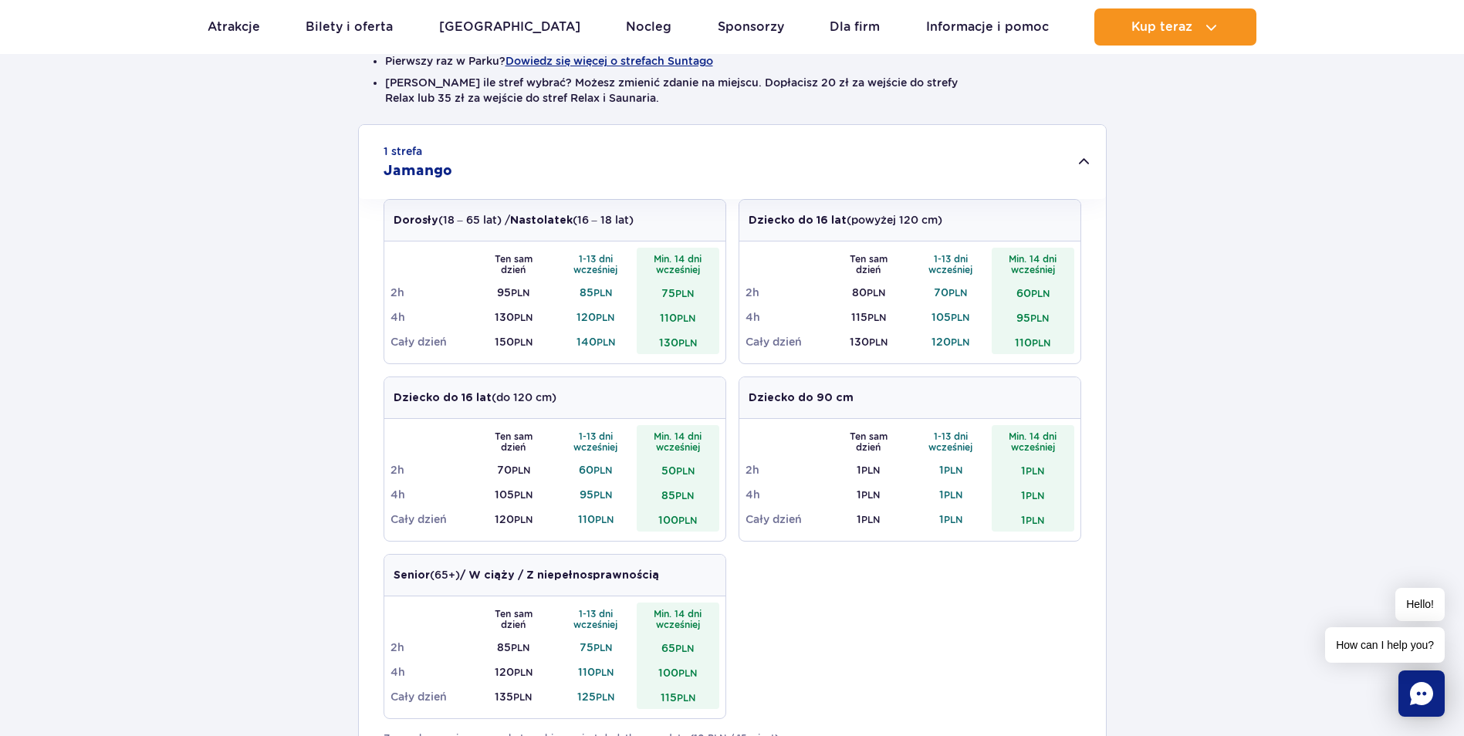
scroll to position [463, 0]
